Goal: Task Accomplishment & Management: Use online tool/utility

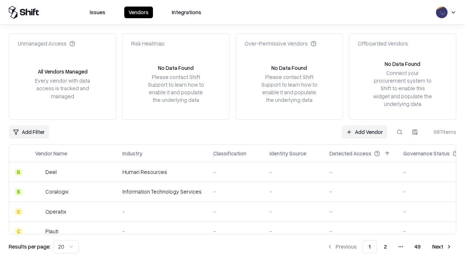
click at [364, 131] on link "Add Vendor" at bounding box center [364, 131] width 45 height 13
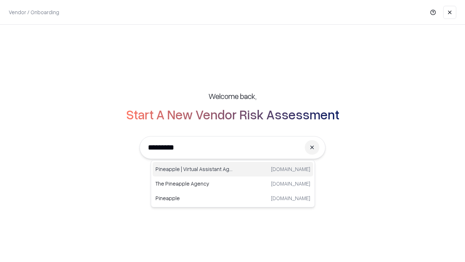
click at [233, 169] on div "Pineapple | Virtual Assistant Agency [DOMAIN_NAME]" at bounding box center [233, 169] width 161 height 15
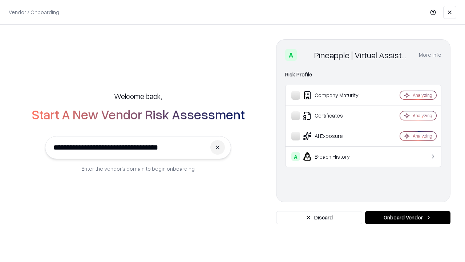
type input "**********"
click at [408, 217] on button "Onboard Vendor" at bounding box center [407, 217] width 85 height 13
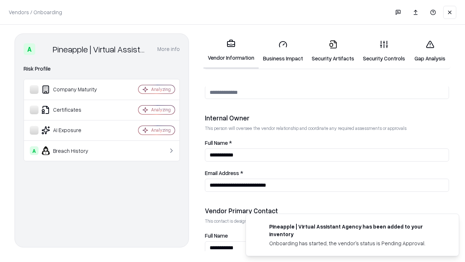
scroll to position [376, 0]
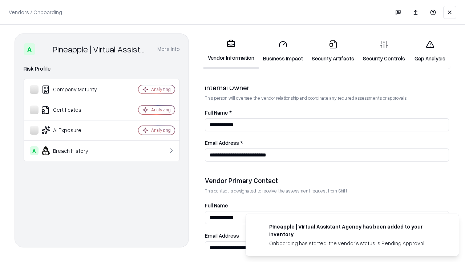
click at [333, 51] on link "Security Artifacts" at bounding box center [332, 51] width 51 height 34
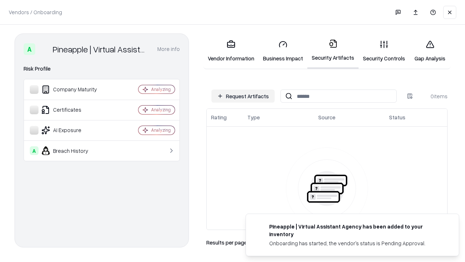
click at [243, 96] on button "Request Artifacts" at bounding box center [242, 95] width 63 height 13
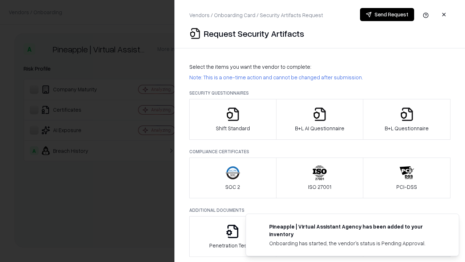
click at [406, 119] on icon "button" at bounding box center [407, 114] width 15 height 15
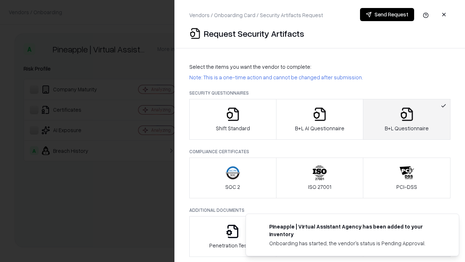
click at [319, 119] on icon "button" at bounding box center [319, 114] width 15 height 15
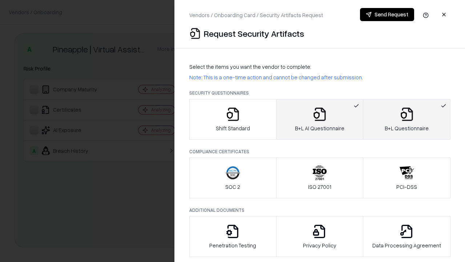
click at [387, 15] on button "Send Request" at bounding box center [387, 14] width 54 height 13
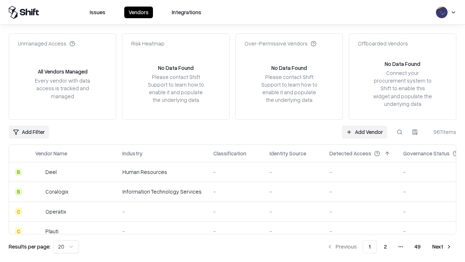
click at [364, 131] on link "Add Vendor" at bounding box center [364, 131] width 45 height 13
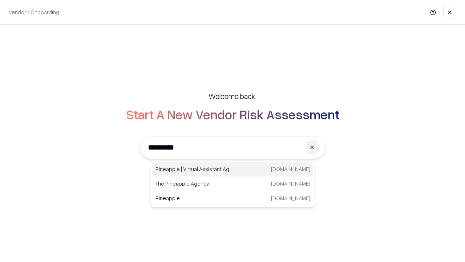
click at [233, 169] on div "Pineapple | Virtual Assistant Agency [DOMAIN_NAME]" at bounding box center [233, 169] width 161 height 15
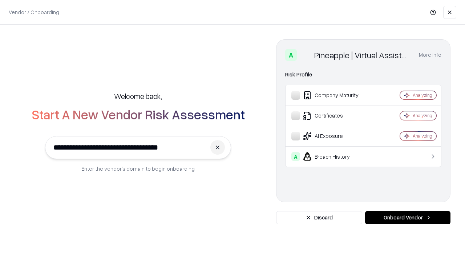
type input "**********"
click at [408, 217] on button "Onboard Vendor" at bounding box center [407, 217] width 85 height 13
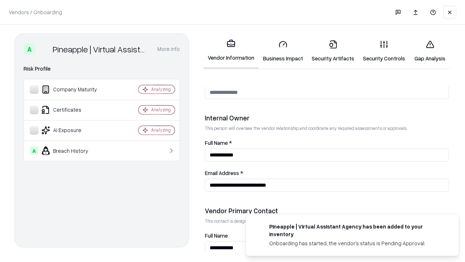
scroll to position [376, 0]
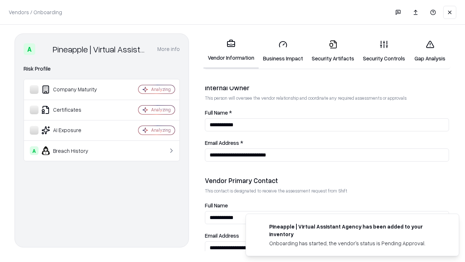
click at [430, 51] on link "Gap Analysis" at bounding box center [429, 51] width 41 height 34
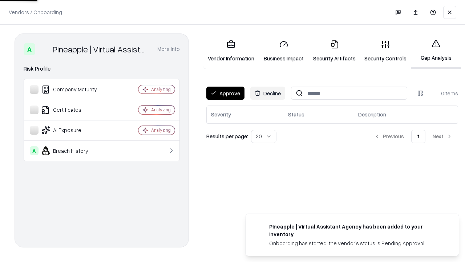
click at [225, 93] on button "Approve" at bounding box center [225, 92] width 38 height 13
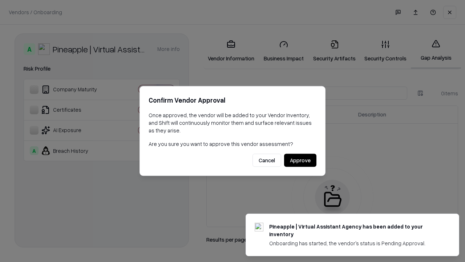
click at [300, 160] on button "Approve" at bounding box center [300, 160] width 32 height 13
